Goal: Download file/media

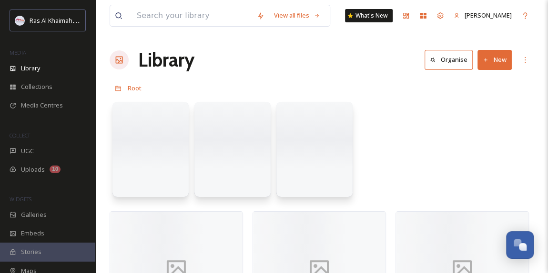
scroll to position [302, 0]
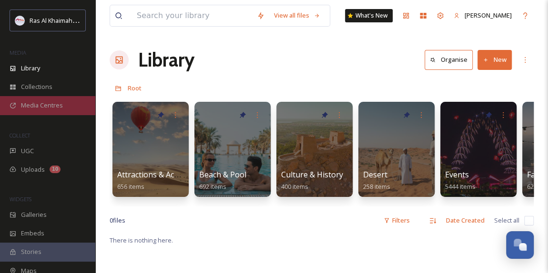
click at [50, 102] on span "Media Centres" at bounding box center [42, 105] width 42 height 9
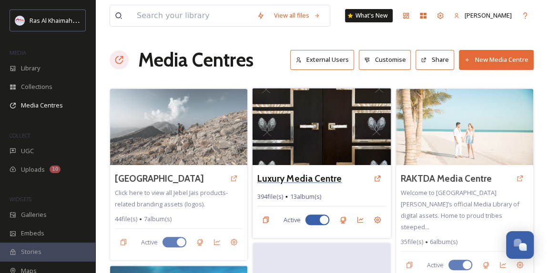
click at [320, 180] on h3 "Luxury Media Centre" at bounding box center [299, 179] width 85 height 14
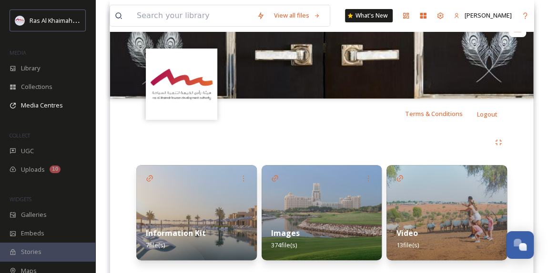
scroll to position [139, 0]
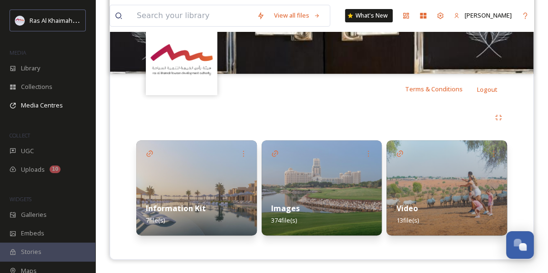
click at [179, 191] on img at bounding box center [196, 187] width 120 height 95
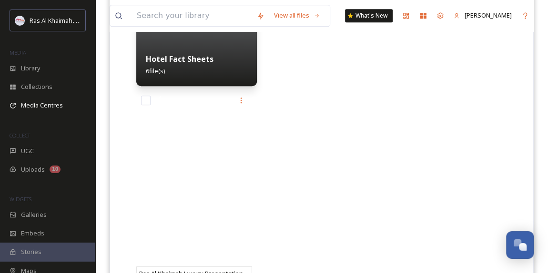
scroll to position [303, 0]
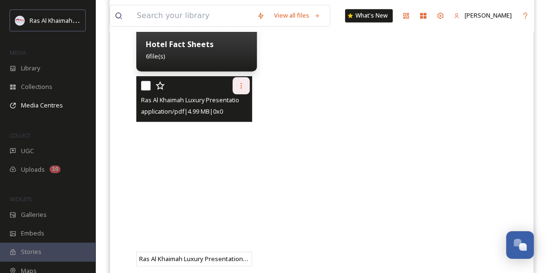
click at [238, 87] on icon at bounding box center [241, 86] width 8 height 8
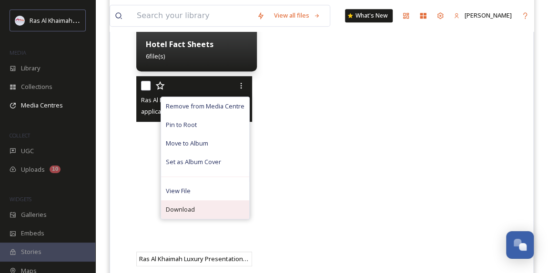
click at [190, 210] on span "Download" at bounding box center [180, 209] width 29 height 9
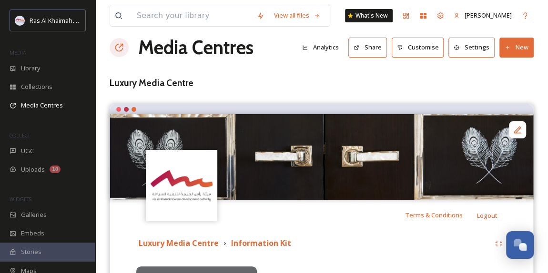
scroll to position [0, 0]
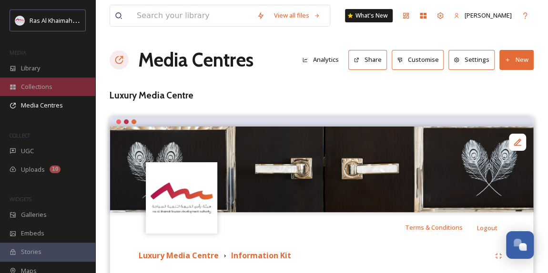
click at [42, 84] on span "Collections" at bounding box center [36, 86] width 31 height 9
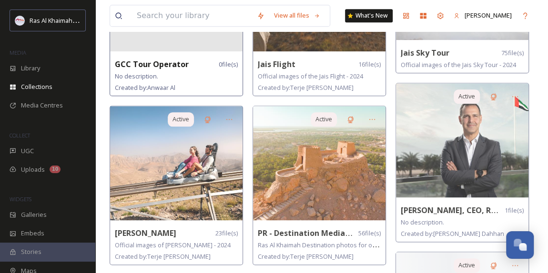
scroll to position [562, 0]
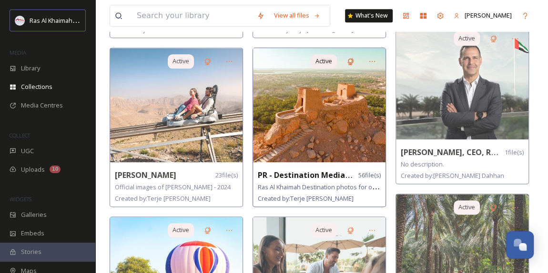
click at [304, 132] on img at bounding box center [319, 105] width 132 height 114
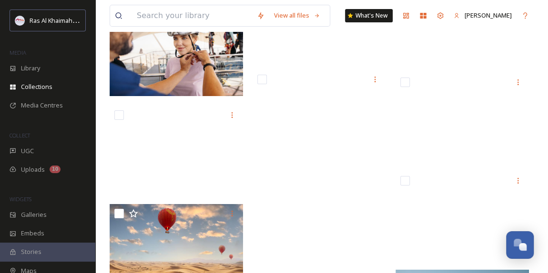
scroll to position [1726, 0]
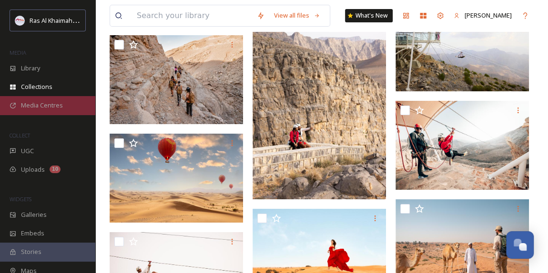
click at [48, 103] on span "Media Centres" at bounding box center [42, 105] width 42 height 9
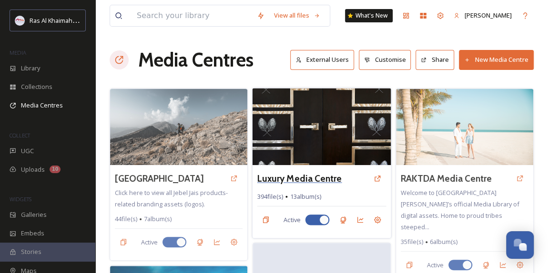
click at [295, 177] on h3 "Luxury Media Centre" at bounding box center [299, 179] width 85 height 14
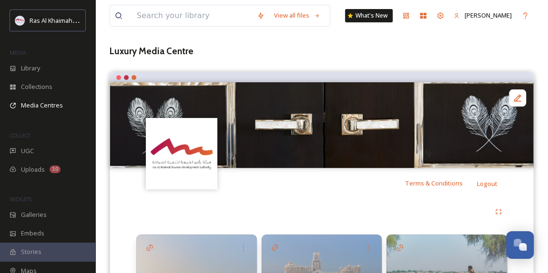
scroll to position [139, 0]
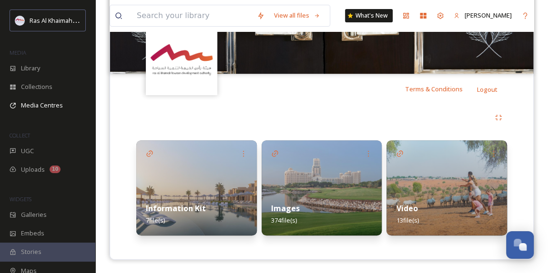
click at [342, 190] on img at bounding box center [321, 187] width 120 height 95
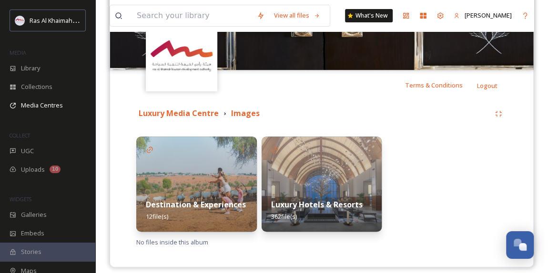
scroll to position [150, 0]
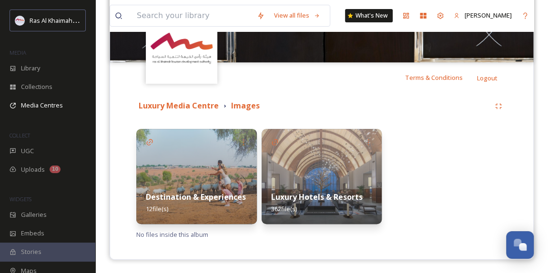
click at [216, 166] on img at bounding box center [196, 176] width 120 height 95
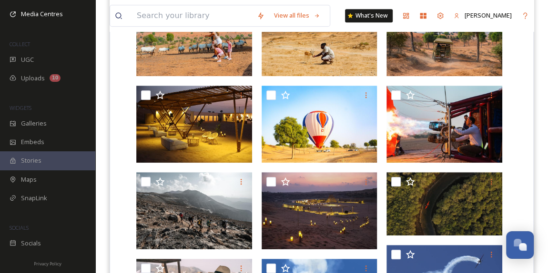
scroll to position [233, 0]
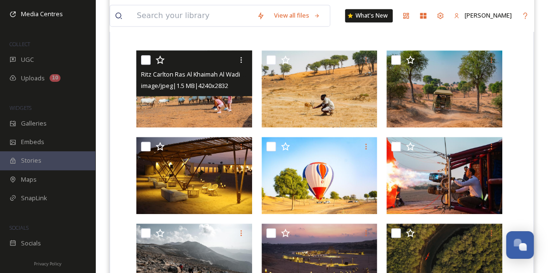
click at [147, 62] on input "checkbox" at bounding box center [146, 60] width 10 height 10
checkbox input "true"
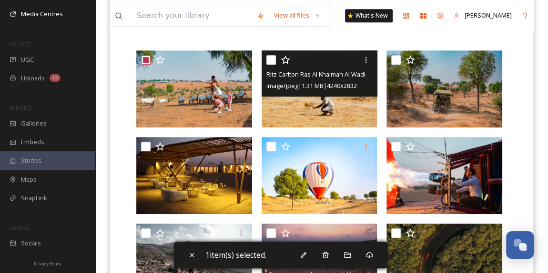
click at [269, 60] on input "checkbox" at bounding box center [271, 60] width 10 height 10
checkbox input "true"
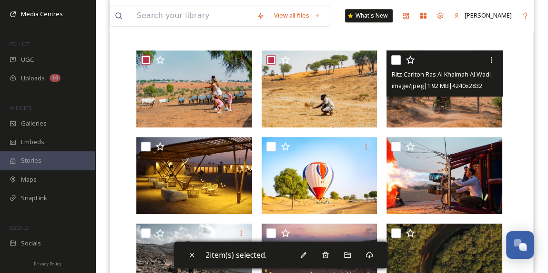
click at [397, 61] on input "checkbox" at bounding box center [396, 60] width 10 height 10
checkbox input "true"
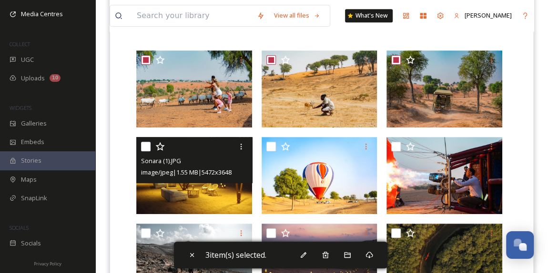
click at [145, 147] on input "checkbox" at bounding box center [146, 147] width 10 height 10
checkbox input "true"
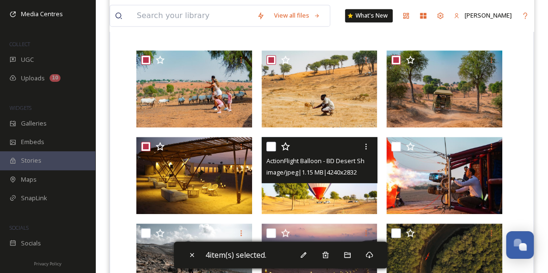
click at [271, 146] on input "checkbox" at bounding box center [271, 147] width 10 height 10
checkbox input "true"
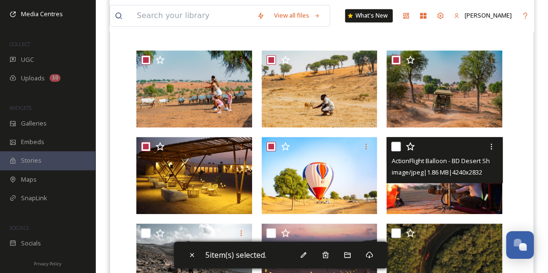
click at [397, 146] on input "checkbox" at bounding box center [396, 147] width 10 height 10
checkbox input "true"
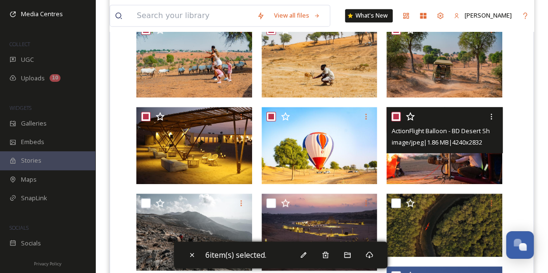
scroll to position [277, 0]
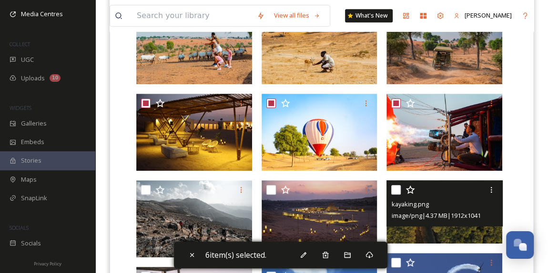
click at [395, 189] on input "checkbox" at bounding box center [396, 190] width 10 height 10
checkbox input "true"
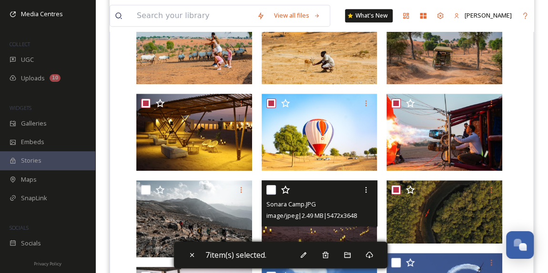
click at [272, 191] on input "checkbox" at bounding box center [271, 190] width 10 height 10
checkbox input "true"
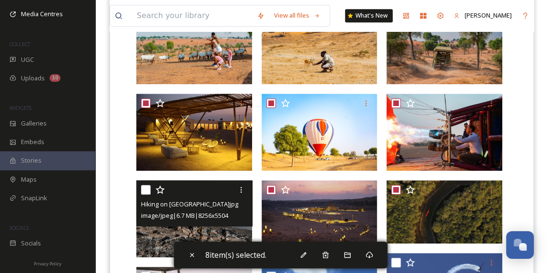
click at [144, 190] on input "checkbox" at bounding box center [146, 190] width 10 height 10
checkbox input "true"
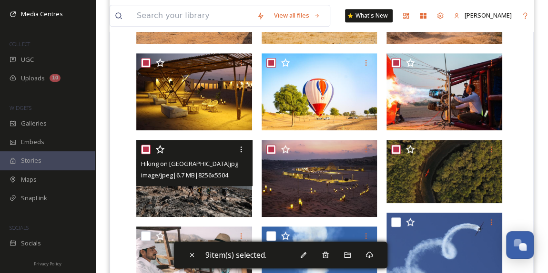
scroll to position [407, 0]
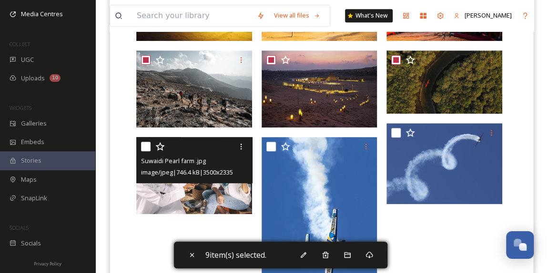
click at [144, 143] on input "checkbox" at bounding box center [146, 147] width 10 height 10
checkbox input "true"
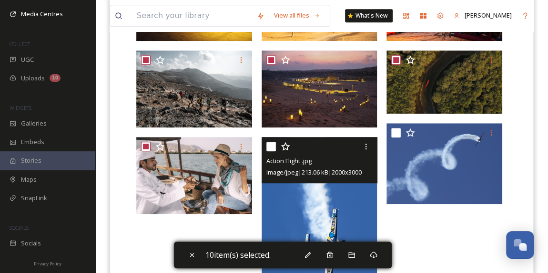
click at [273, 147] on input "checkbox" at bounding box center [271, 147] width 10 height 10
checkbox input "true"
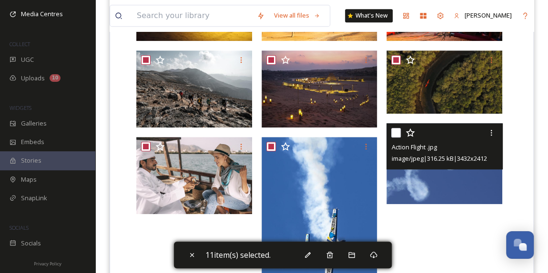
click at [396, 133] on input "checkbox" at bounding box center [396, 133] width 10 height 10
checkbox input "true"
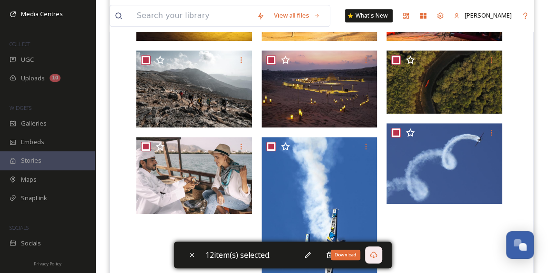
click at [377, 255] on icon at bounding box center [374, 255] width 8 height 8
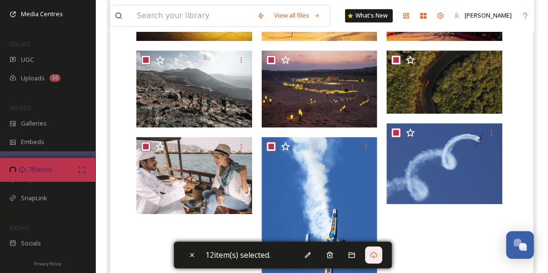
click at [453, 231] on div at bounding box center [446, 96] width 120 height 439
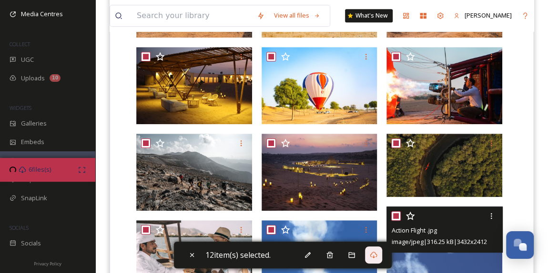
scroll to position [147, 0]
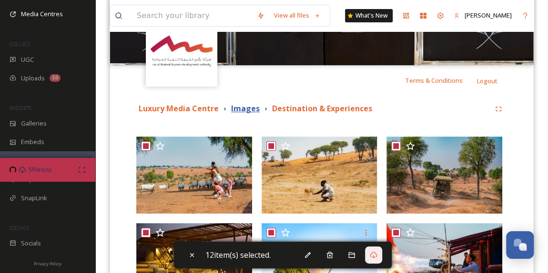
click at [238, 109] on strong "Images" at bounding box center [245, 108] width 29 height 10
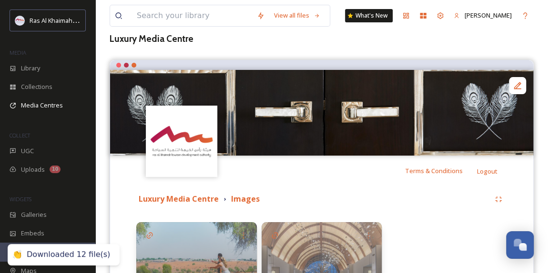
scroll to position [150, 0]
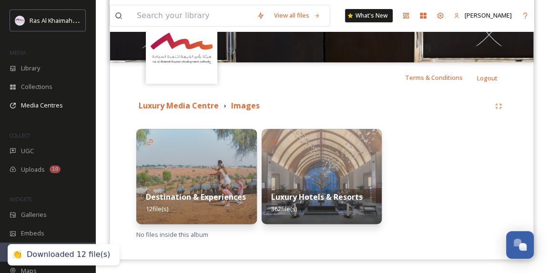
click at [319, 178] on img at bounding box center [321, 176] width 120 height 95
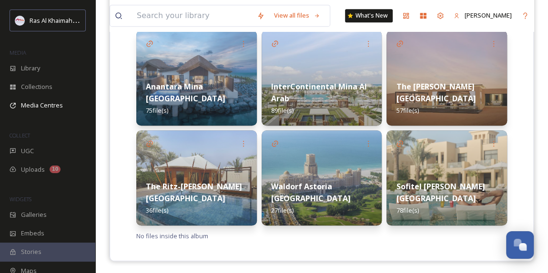
scroll to position [250, 0]
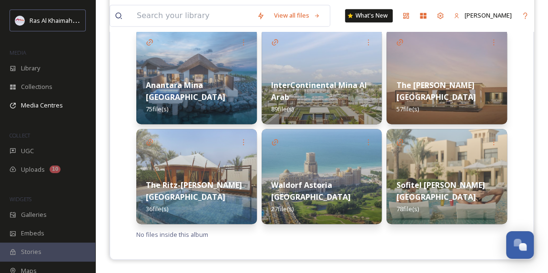
click at [193, 95] on strong "Anantara Mina [GEOGRAPHIC_DATA]" at bounding box center [186, 91] width 80 height 22
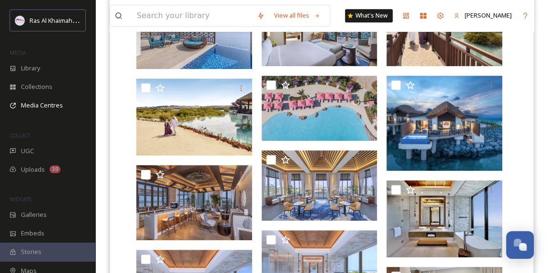
scroll to position [290, 0]
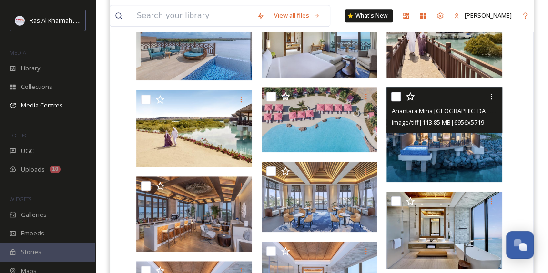
click at [395, 95] on input "checkbox" at bounding box center [396, 97] width 10 height 10
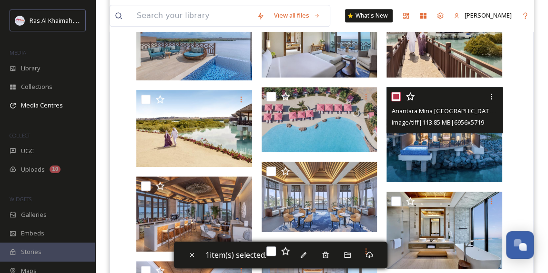
click at [397, 96] on input "checkbox" at bounding box center [396, 97] width 10 height 10
checkbox input "false"
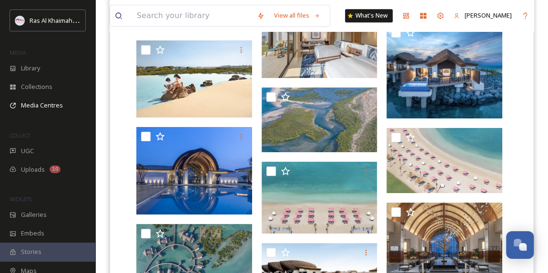
scroll to position [2135, 0]
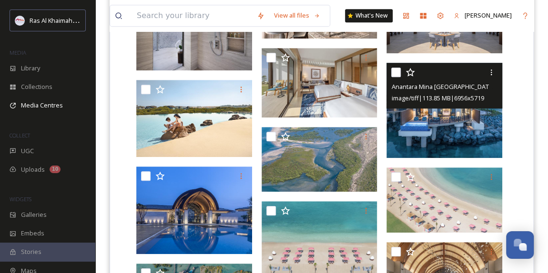
click at [397, 71] on input "checkbox" at bounding box center [396, 73] width 10 height 10
checkbox input "true"
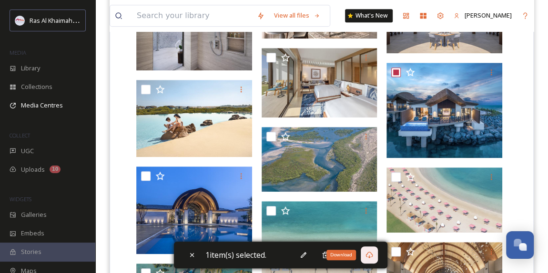
click at [373, 254] on icon at bounding box center [369, 255] width 7 height 7
